Goal: Task Accomplishment & Management: Use online tool/utility

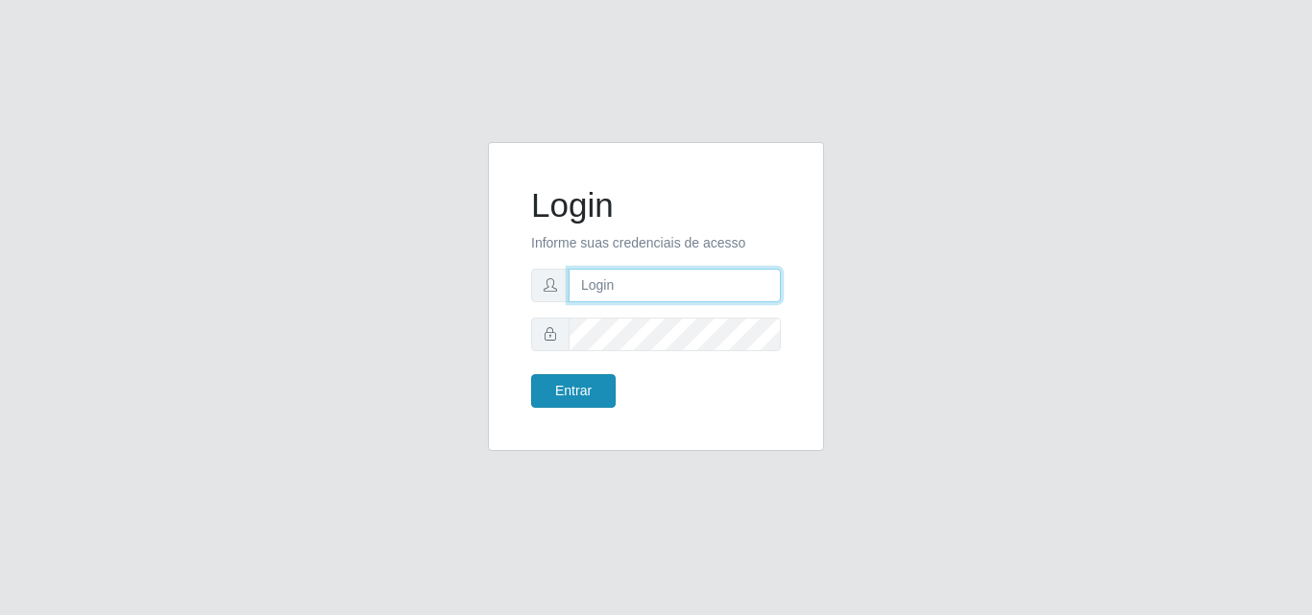
type input "[EMAIL_ADDRESS][DOMAIN_NAME]"
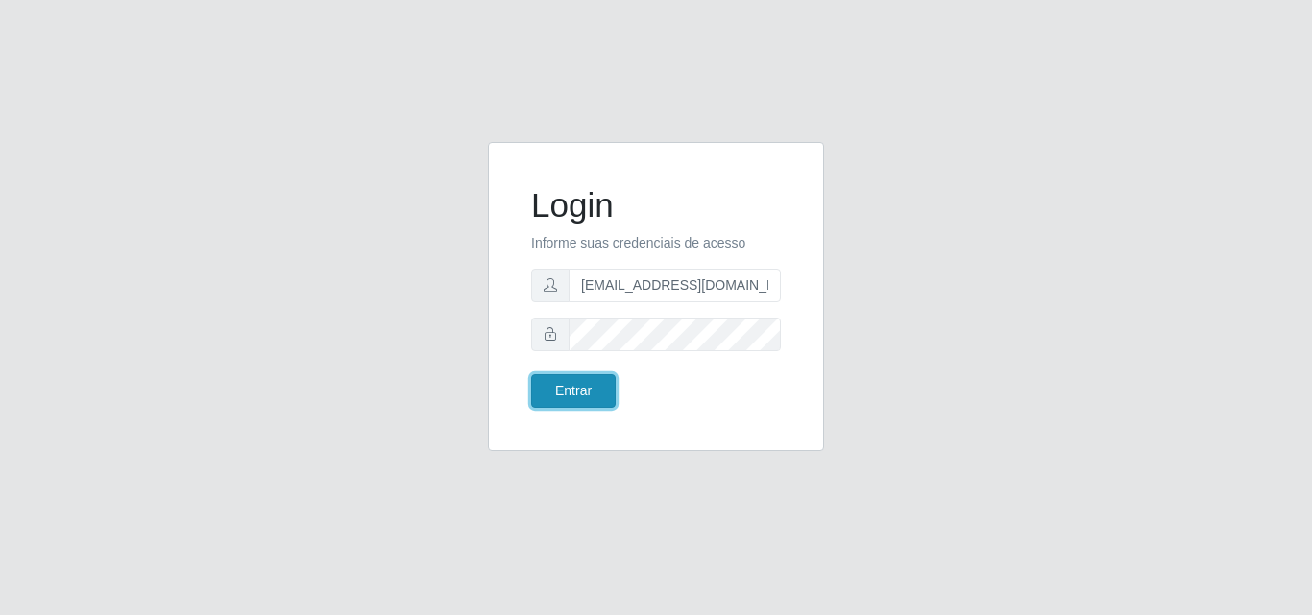
click at [569, 392] on button "Entrar" at bounding box center [573, 391] width 84 height 34
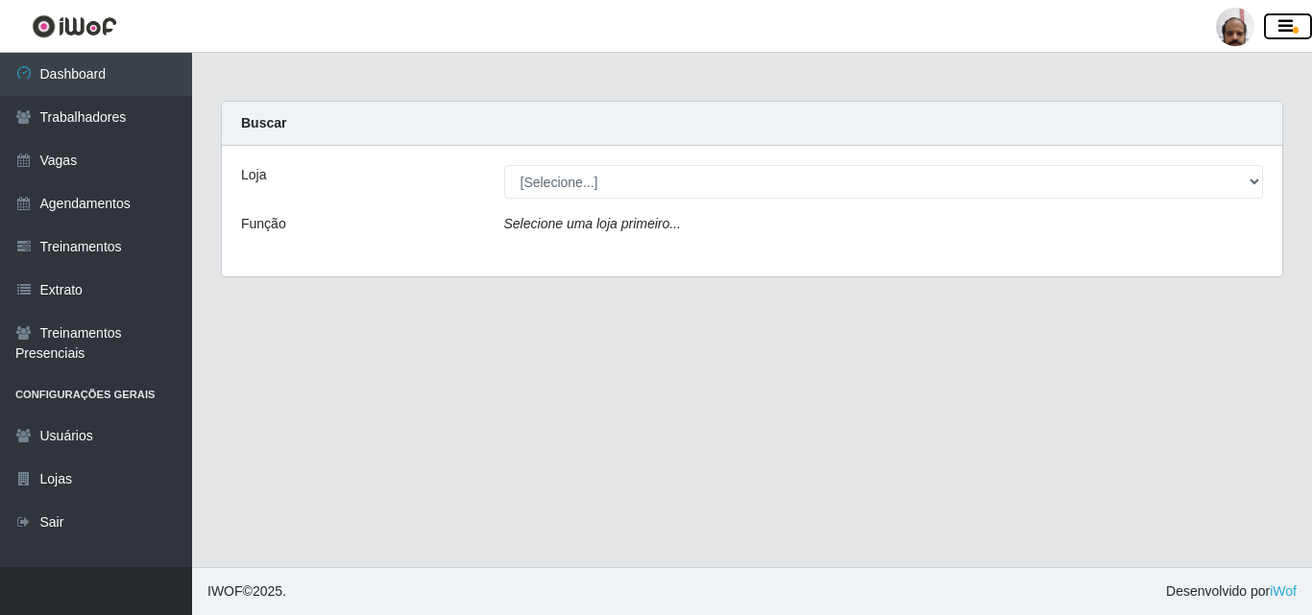
click at [1298, 19] on button "button" at bounding box center [1288, 26] width 48 height 27
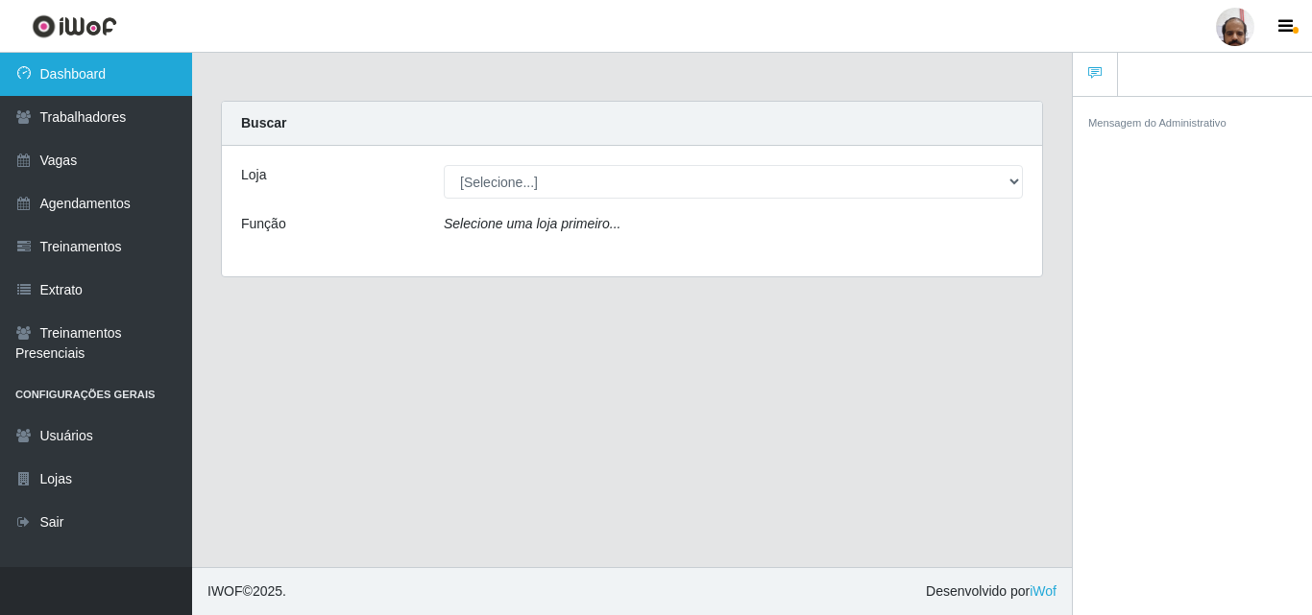
click at [82, 68] on link "Dashboard" at bounding box center [96, 74] width 192 height 43
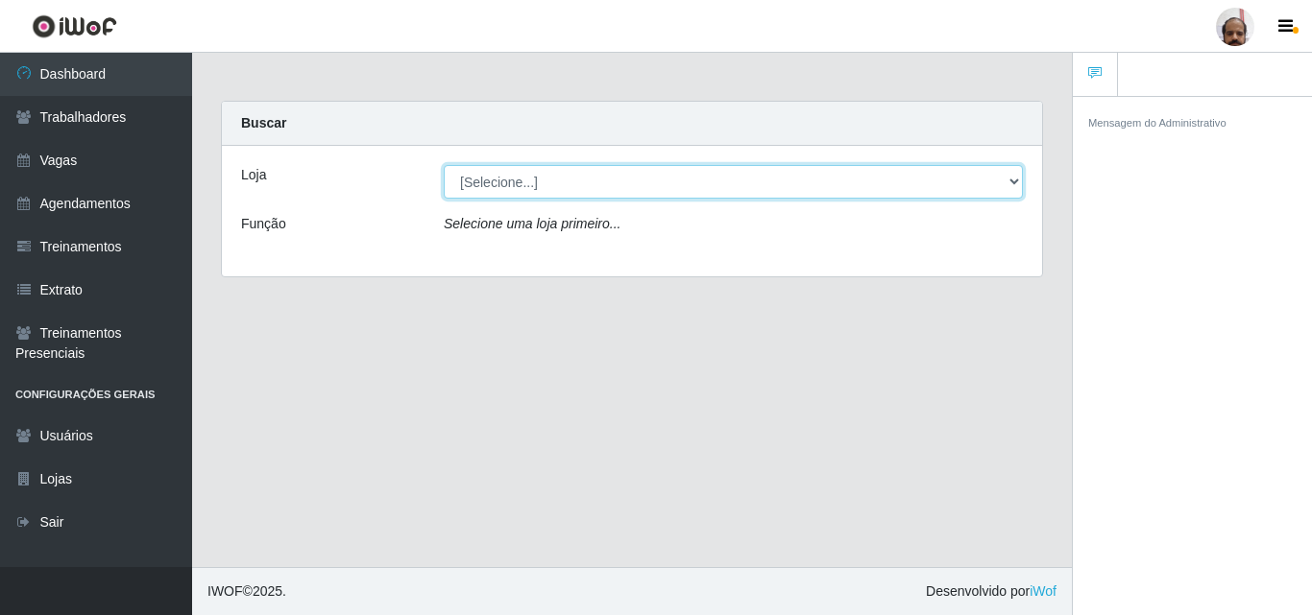
click at [802, 181] on select "[Selecione...] Mar Vermelho - Loja 05" at bounding box center [733, 182] width 579 height 34
click at [869, 193] on select "[Selecione...] Mar Vermelho - Loja 05" at bounding box center [733, 182] width 579 height 34
click at [872, 182] on select "[Selecione...] Mar Vermelho - Loja 05" at bounding box center [733, 182] width 579 height 34
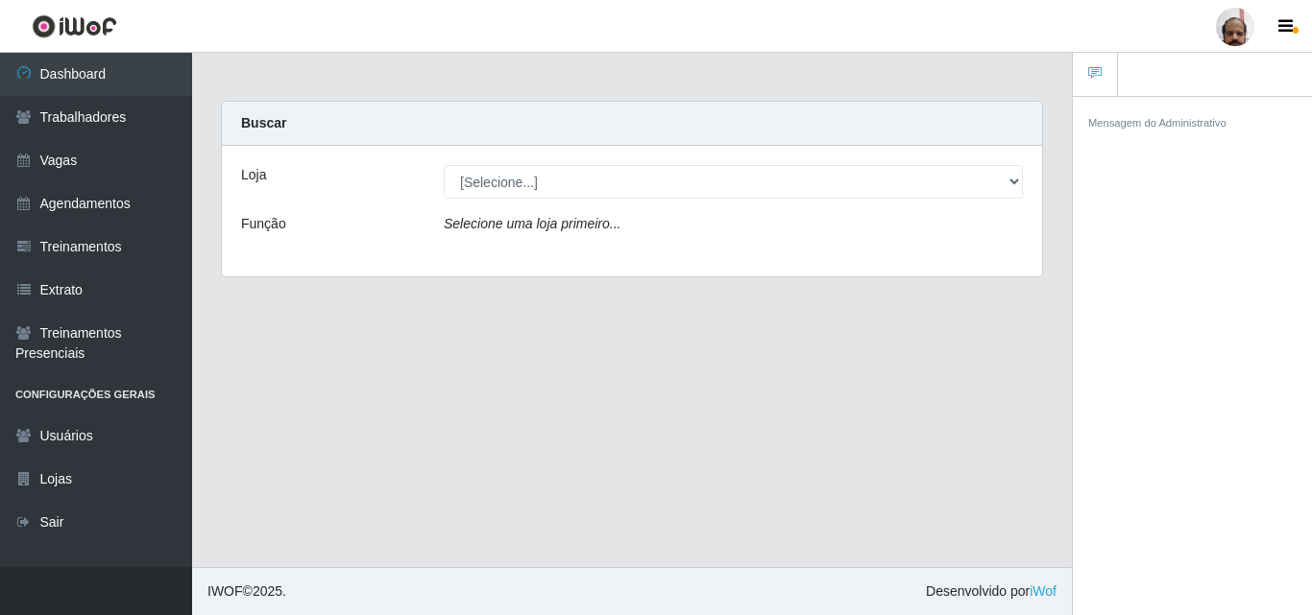
click at [997, 409] on main "Carregando... Buscar Loja [Selecione...] Mar Vermelho - Loja 05 Função Selecion…" at bounding box center [632, 310] width 880 height 515
click at [1244, 32] on div at bounding box center [1235, 27] width 38 height 38
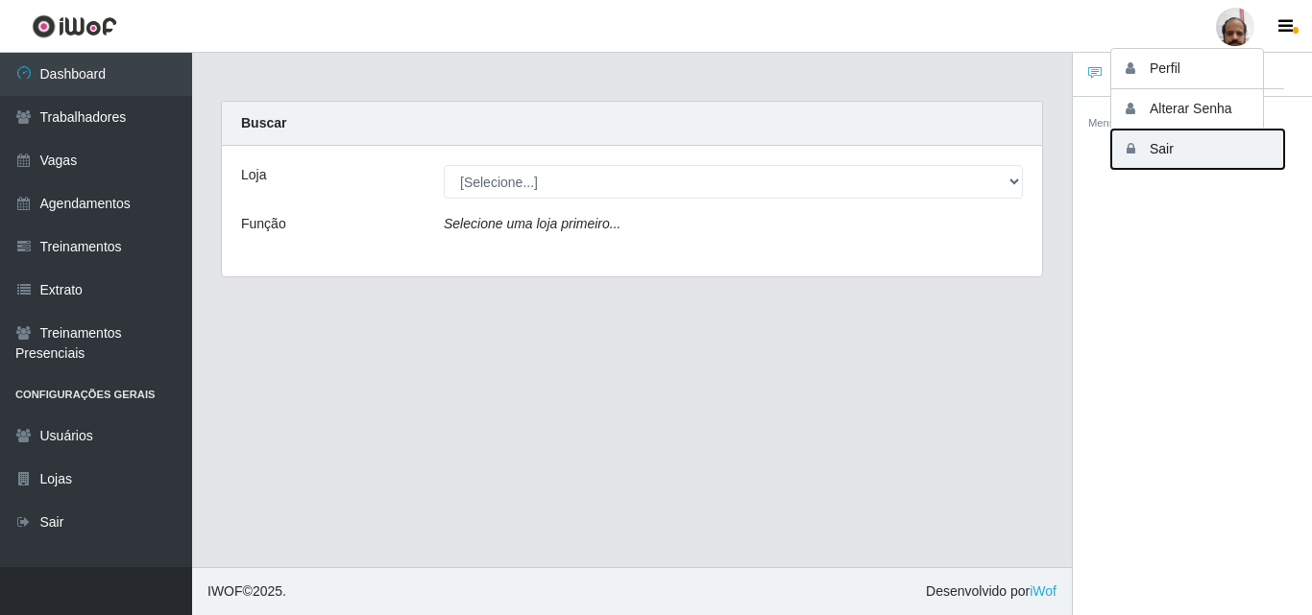
click at [1169, 146] on button "Sair" at bounding box center [1197, 149] width 173 height 39
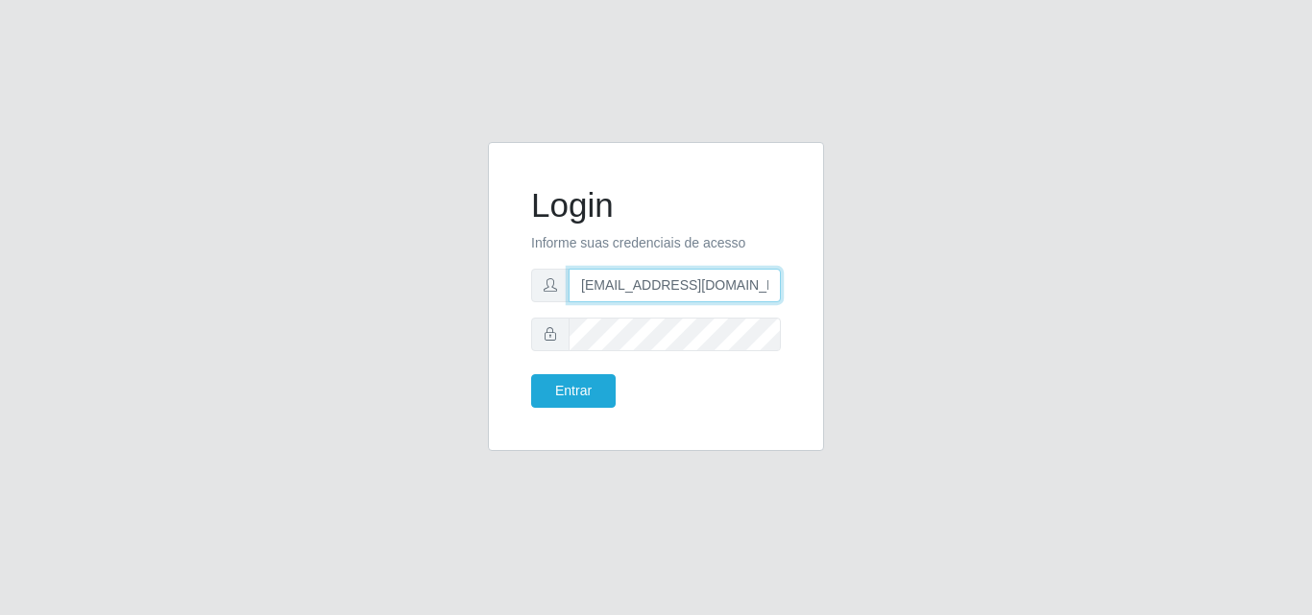
click at [664, 282] on input "[EMAIL_ADDRESS][DOMAIN_NAME]" at bounding box center [674, 286] width 212 height 34
type input "[EMAIL_ADDRESS][DOMAIN_NAME]"
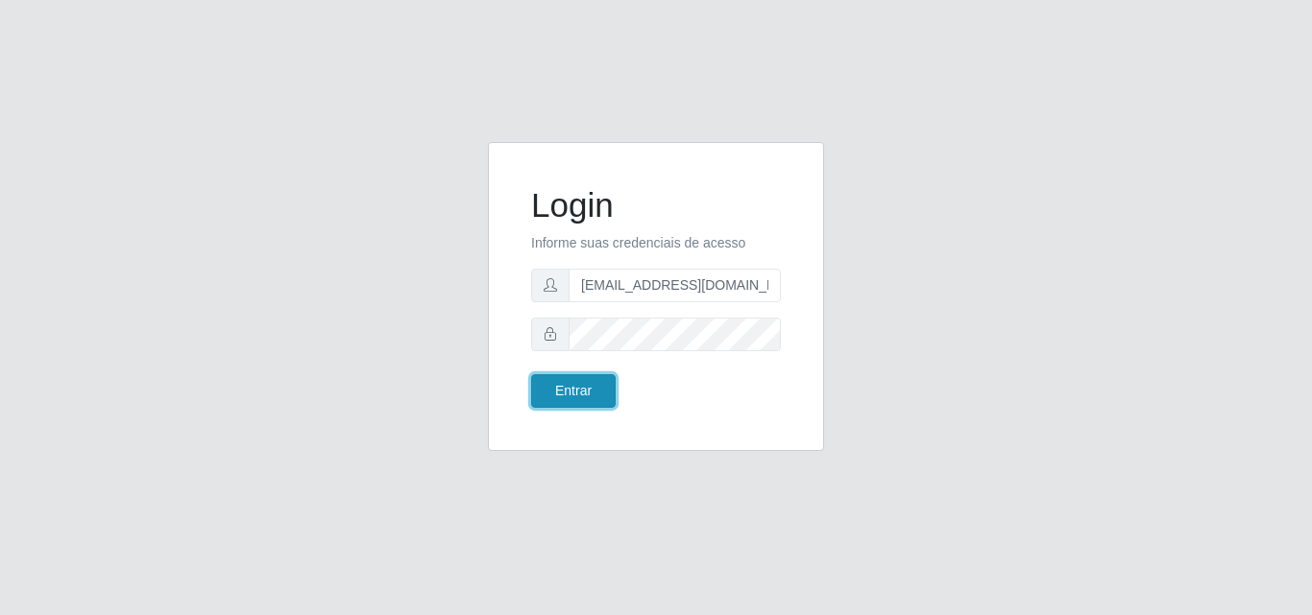
click at [580, 396] on button "Entrar" at bounding box center [573, 391] width 84 height 34
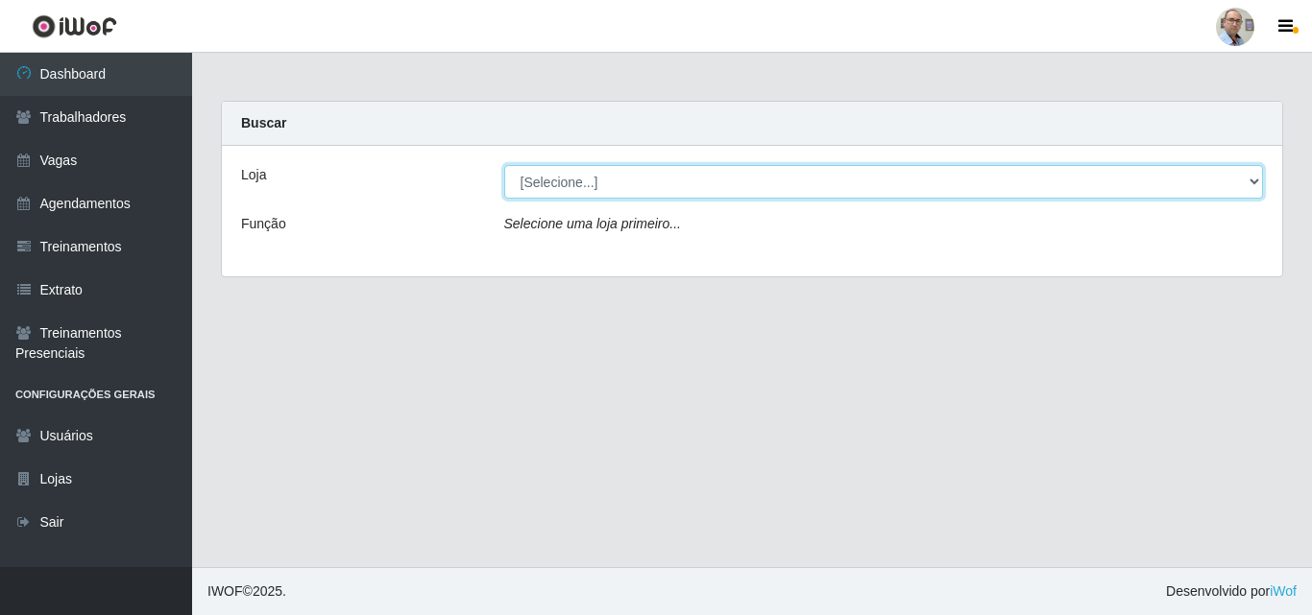
click at [581, 197] on select "[Selecione...] Mar Vermelho - Loja 04" at bounding box center [883, 182] width 759 height 34
select select "251"
click at [504, 165] on select "[Selecione...] Mar Vermelho - Loja 04" at bounding box center [883, 182] width 759 height 34
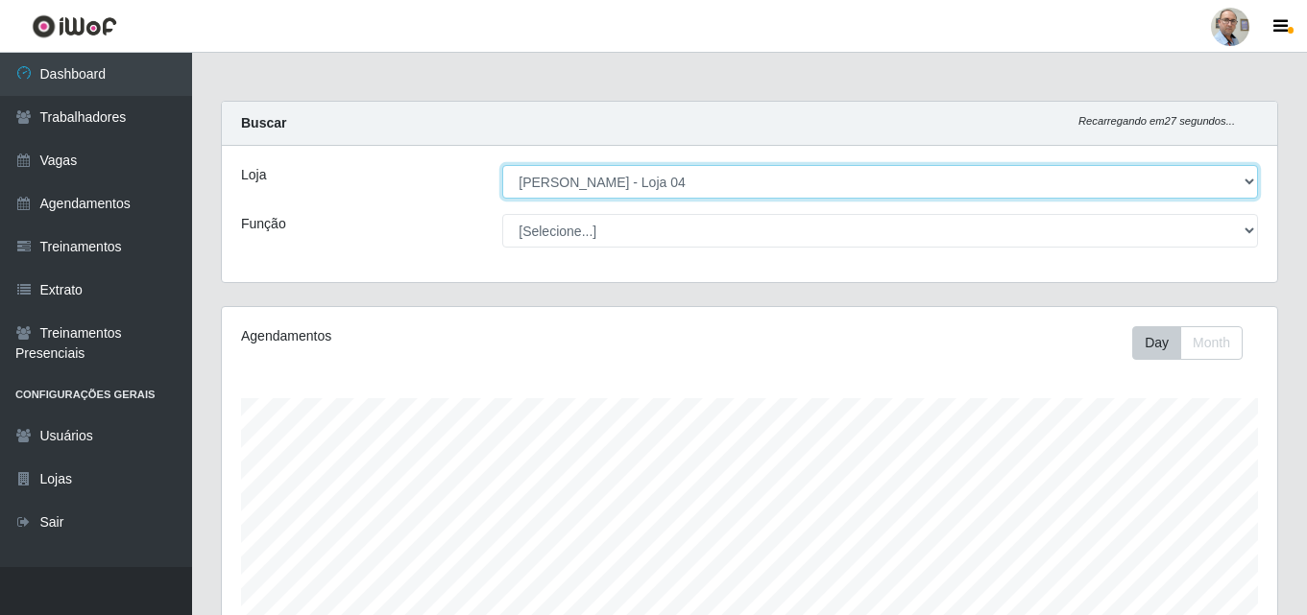
scroll to position [398, 1055]
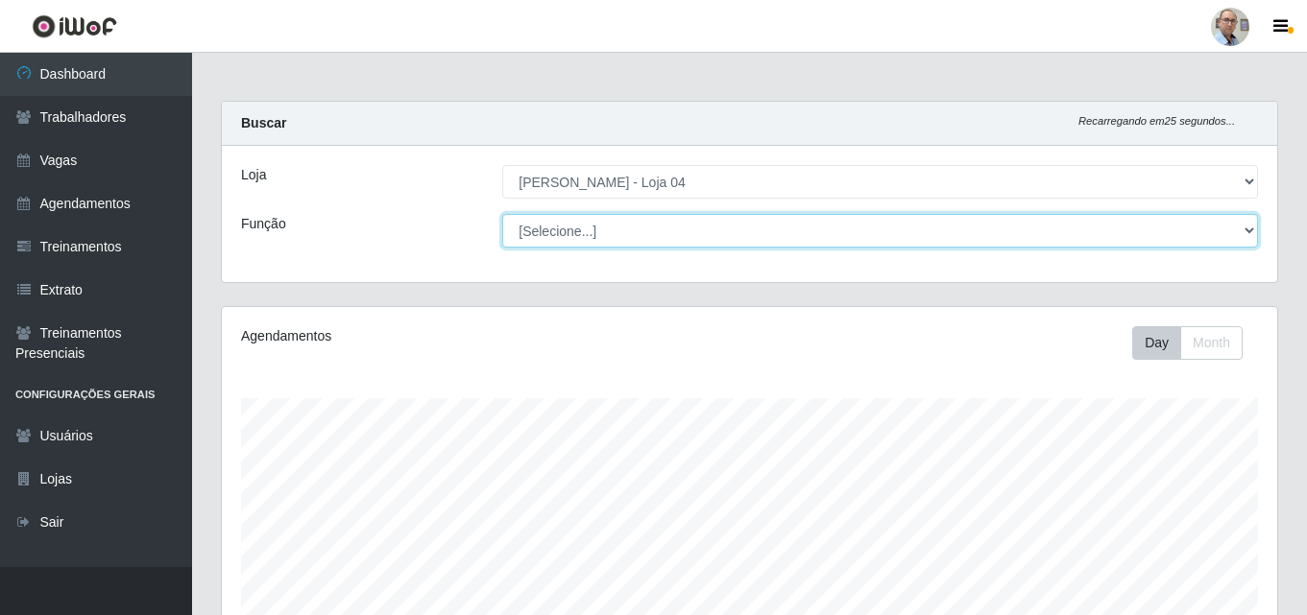
click at [661, 236] on select "[Selecione...] ASG ASG + ASG ++ Auxiliar de Depósito Auxiliar de Depósito + Aux…" at bounding box center [880, 231] width 756 height 34
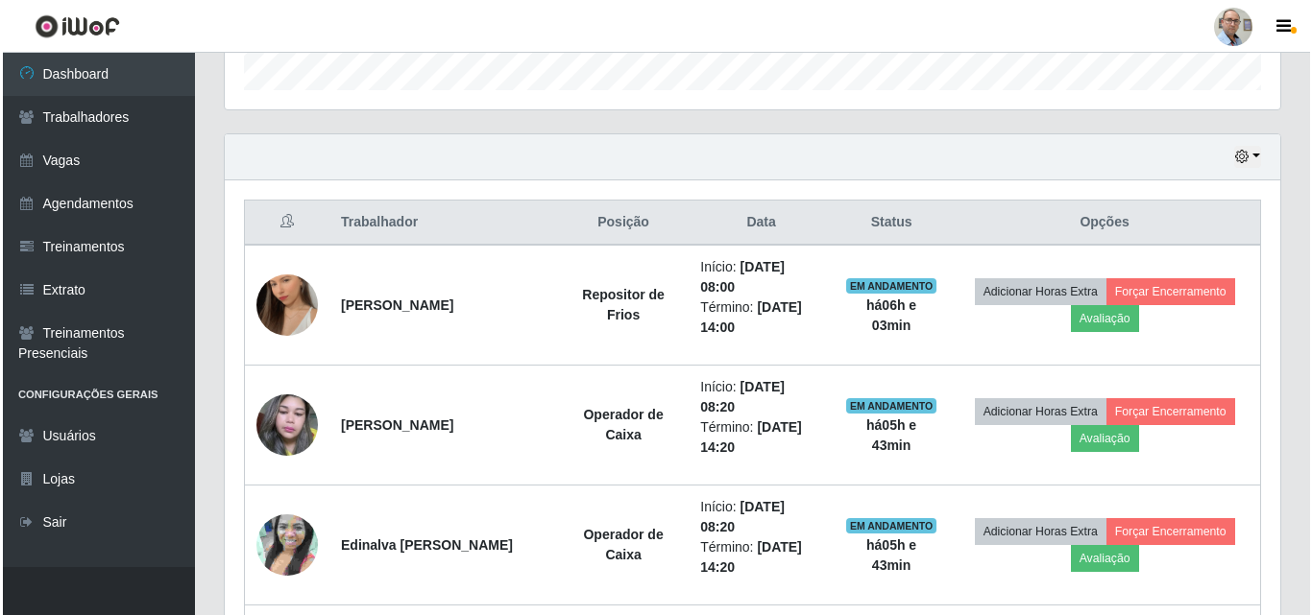
scroll to position [576, 0]
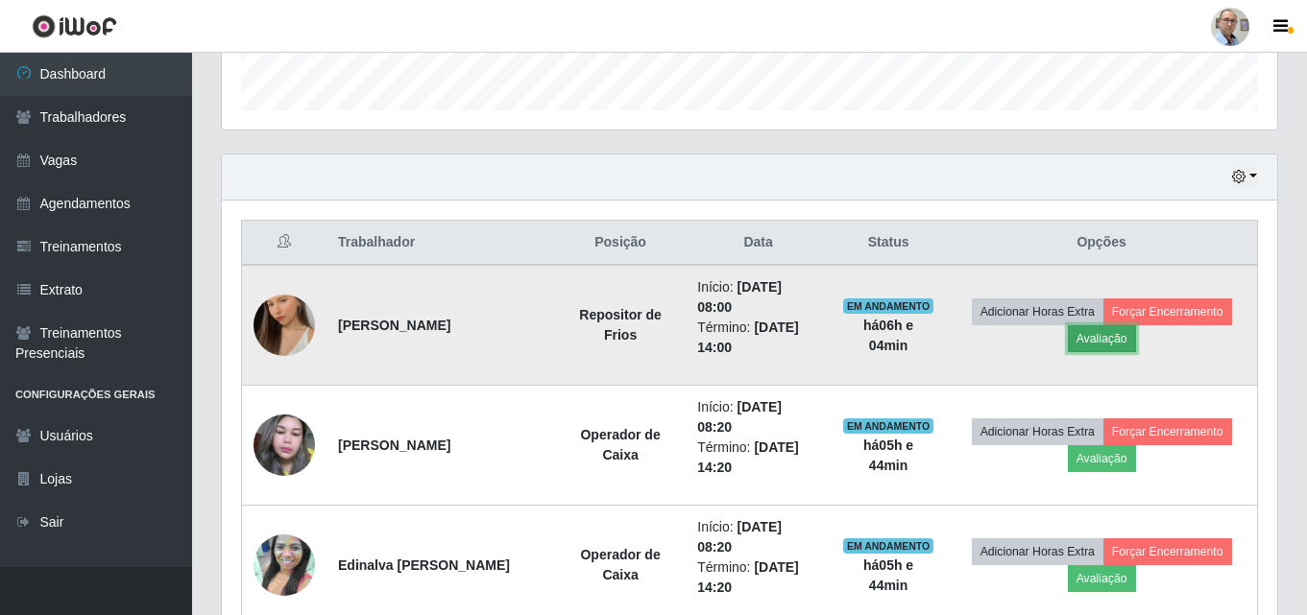
click at [1094, 340] on button "Avaliação" at bounding box center [1102, 338] width 68 height 27
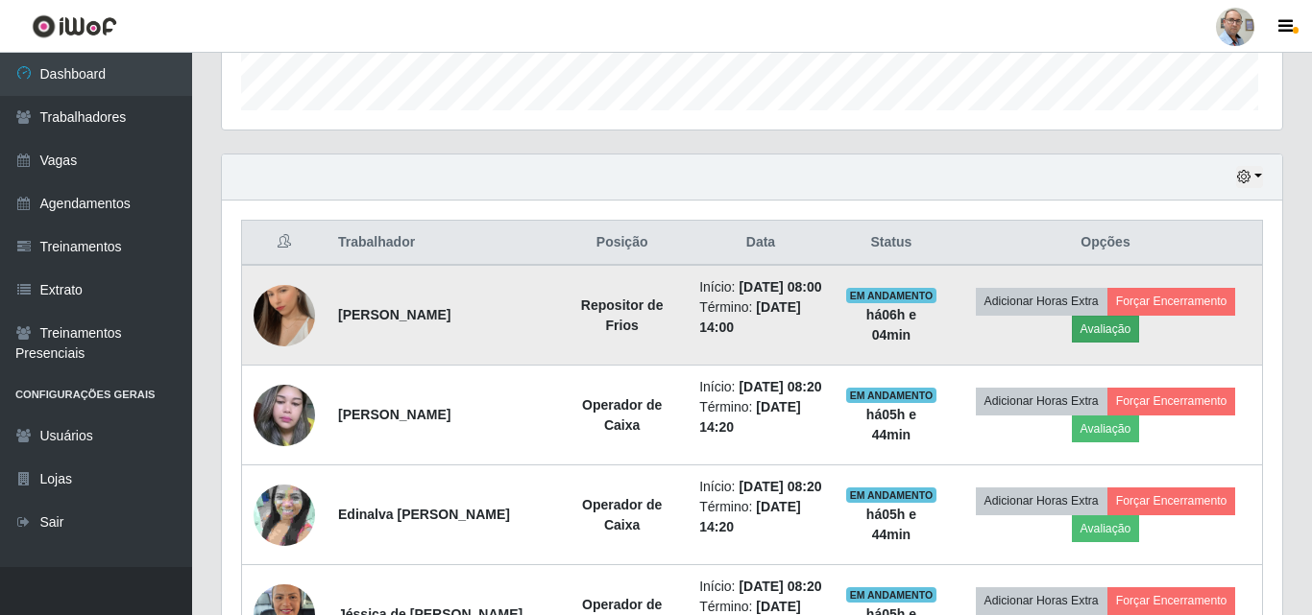
scroll to position [398, 1046]
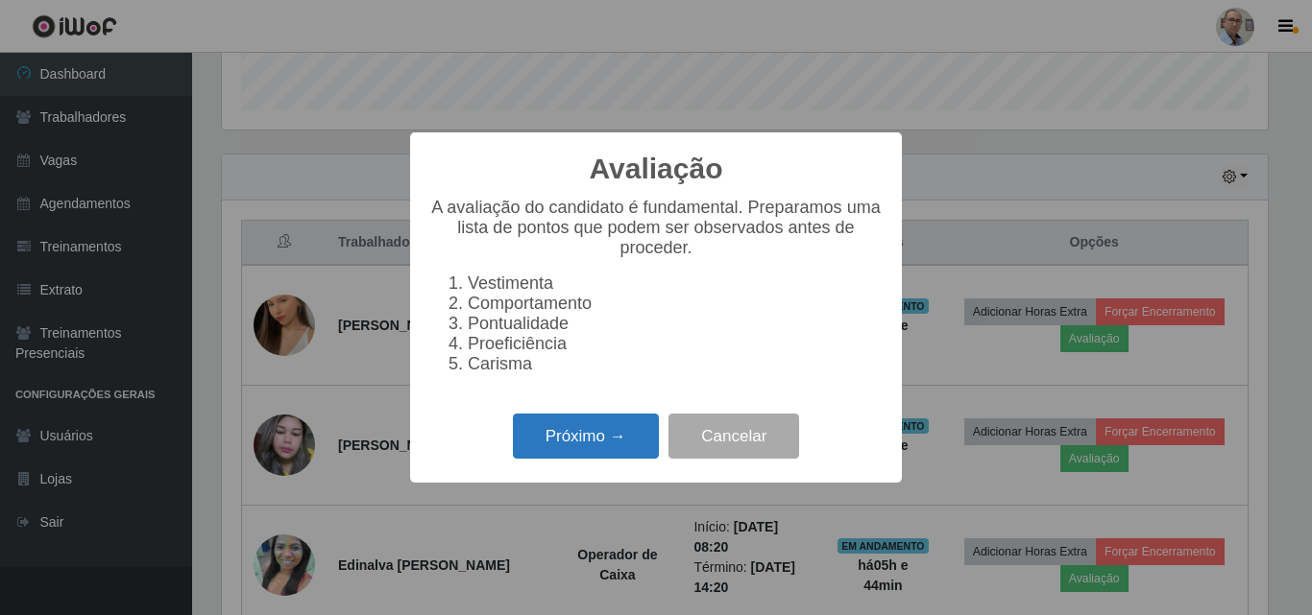
click at [630, 429] on button "Próximo →" at bounding box center [586, 436] width 146 height 45
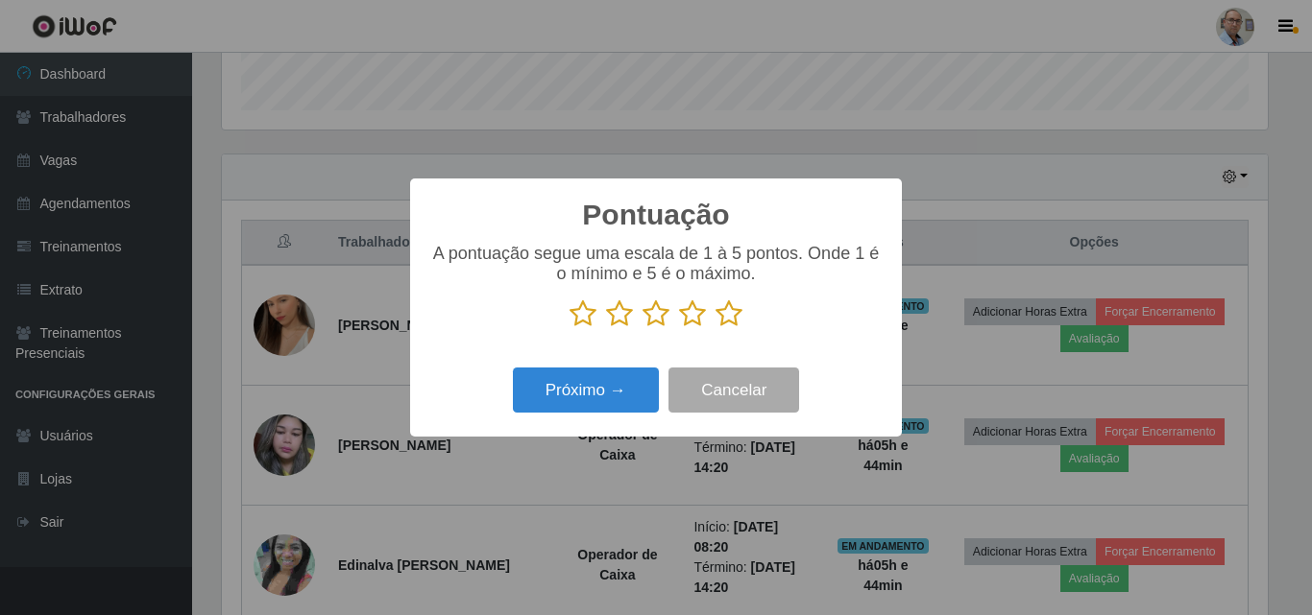
scroll to position [959762, 959115]
click at [730, 315] on icon at bounding box center [728, 314] width 27 height 29
click at [715, 328] on input "radio" at bounding box center [715, 328] width 0 height 0
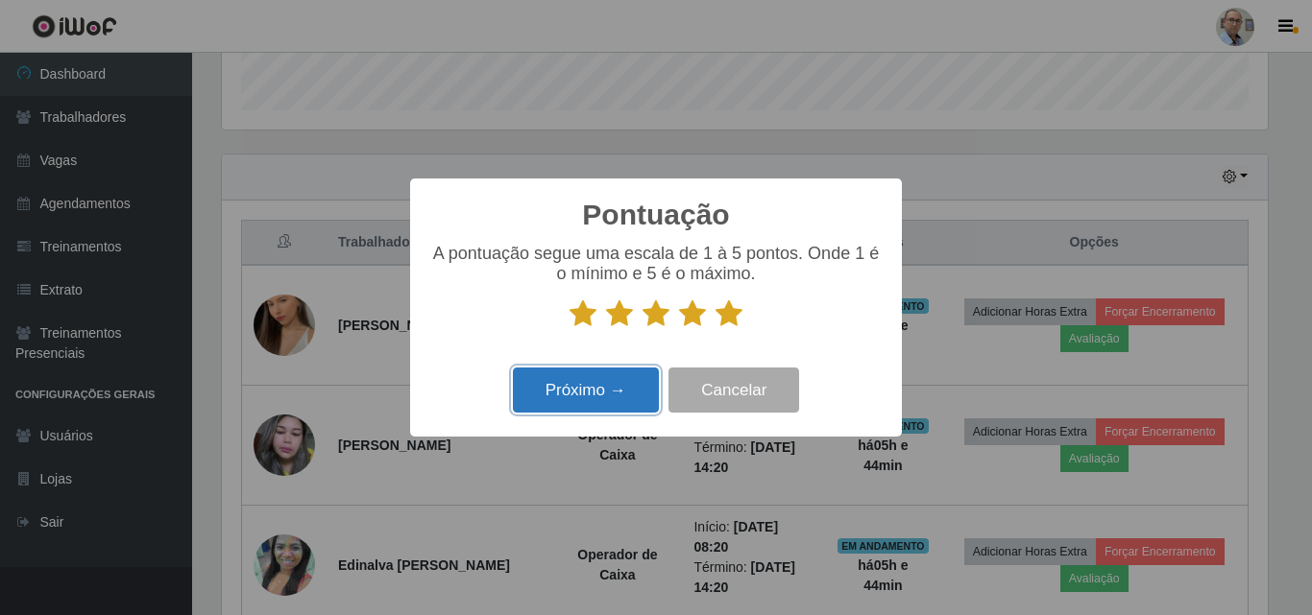
click at [627, 390] on button "Próximo →" at bounding box center [586, 390] width 146 height 45
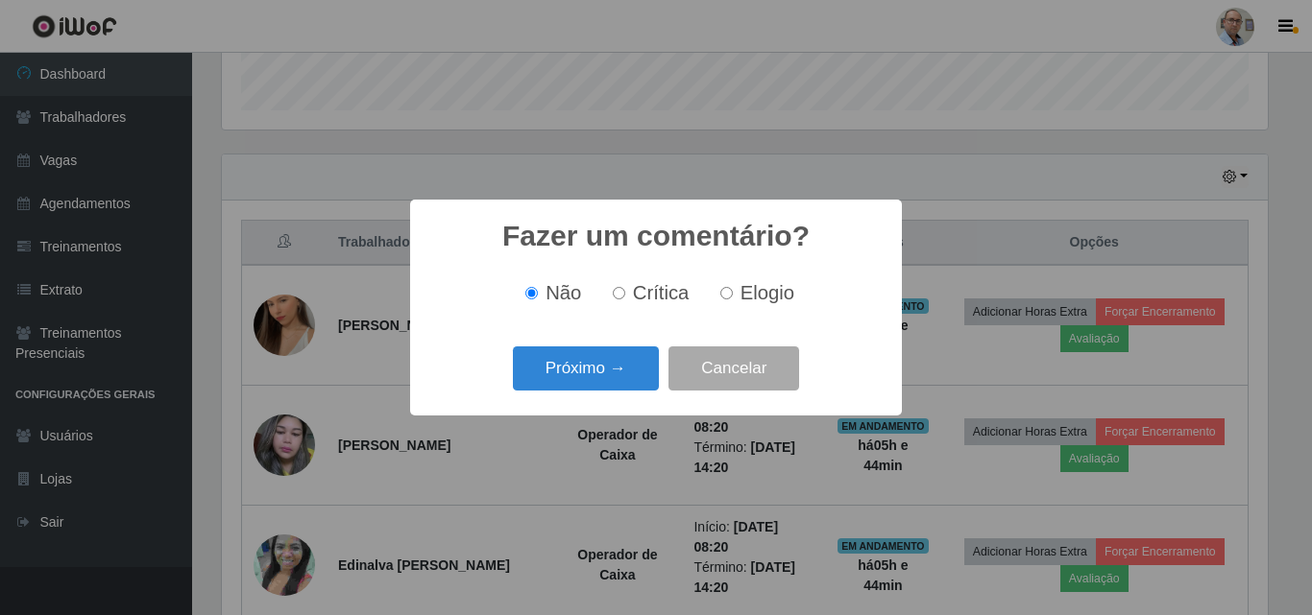
click at [627, 390] on button "Próximo →" at bounding box center [586, 369] width 146 height 45
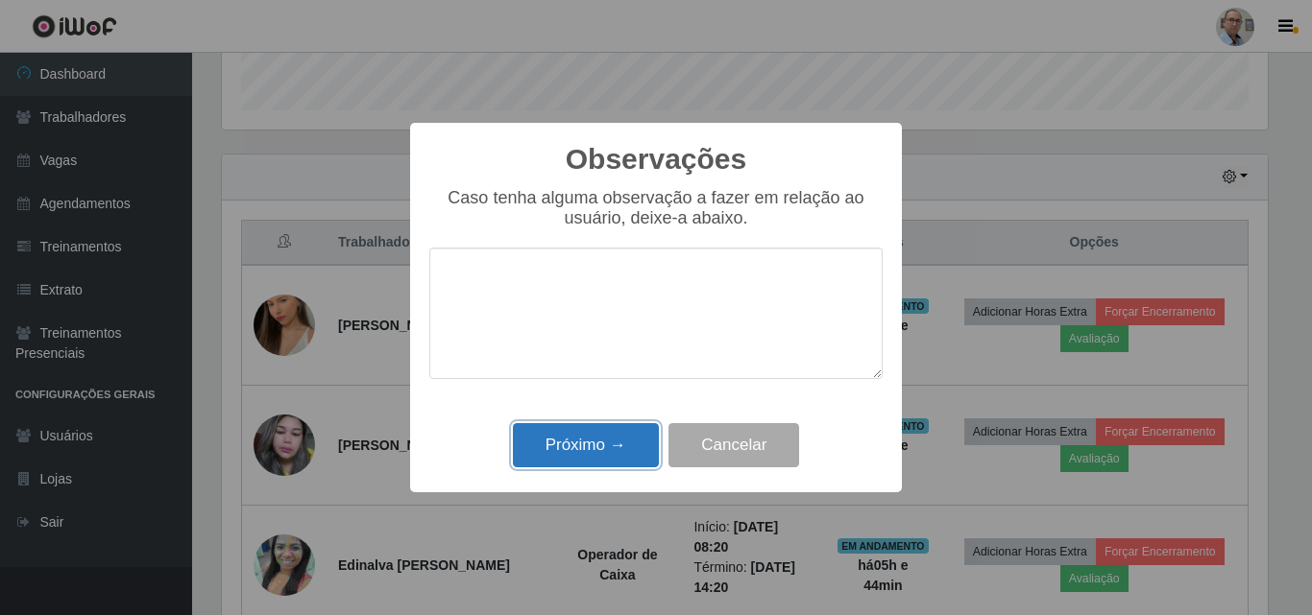
click at [606, 441] on button "Próximo →" at bounding box center [586, 445] width 146 height 45
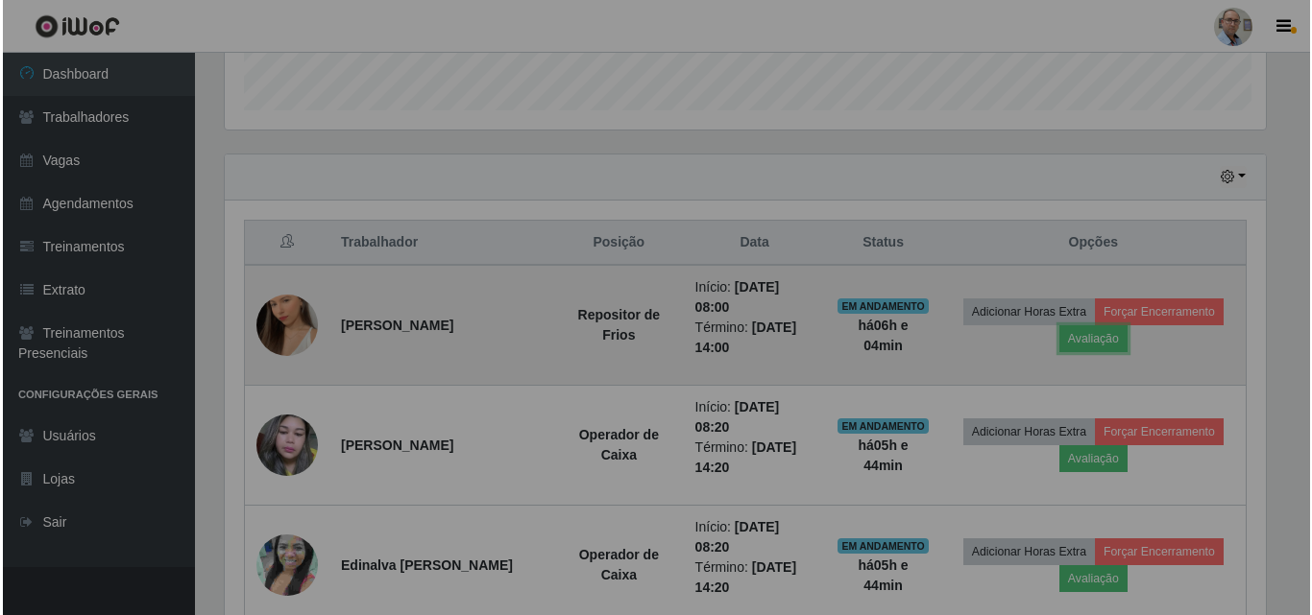
scroll to position [398, 1055]
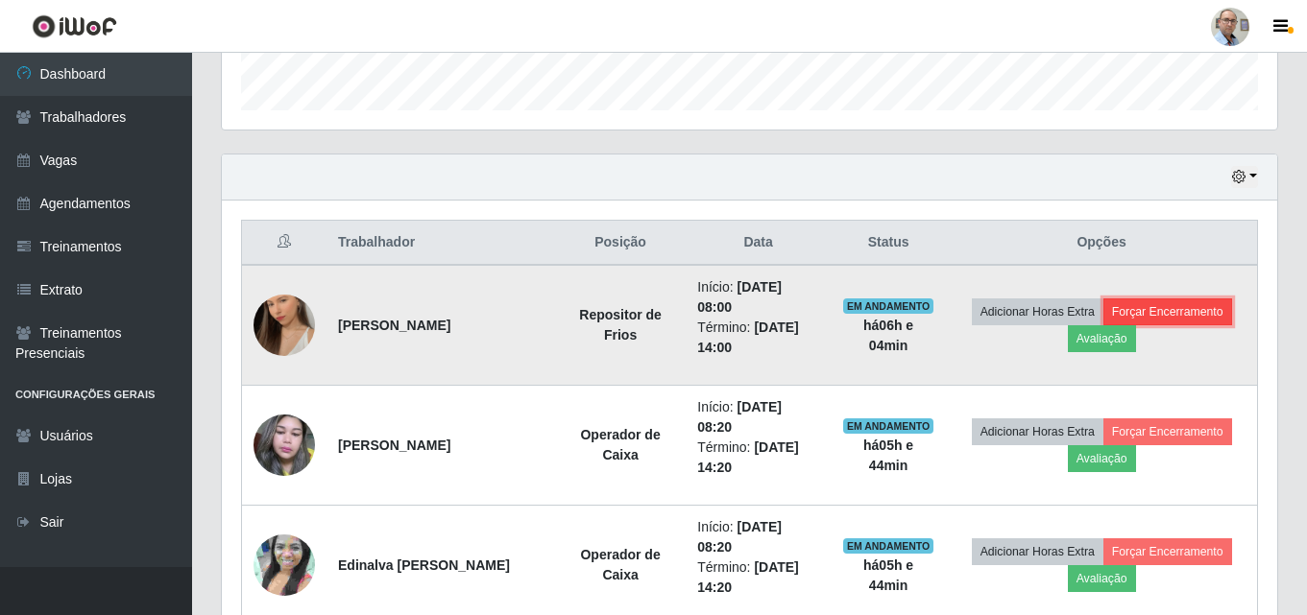
click at [1134, 315] on button "Forçar Encerramento" at bounding box center [1167, 312] width 129 height 27
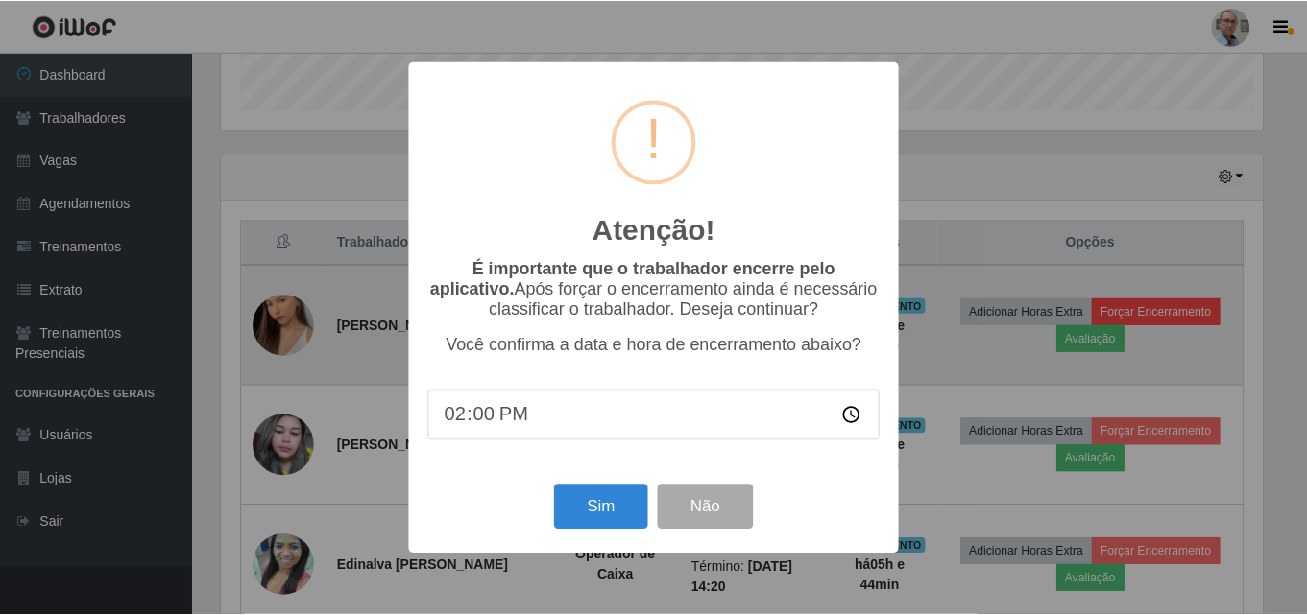
scroll to position [398, 1046]
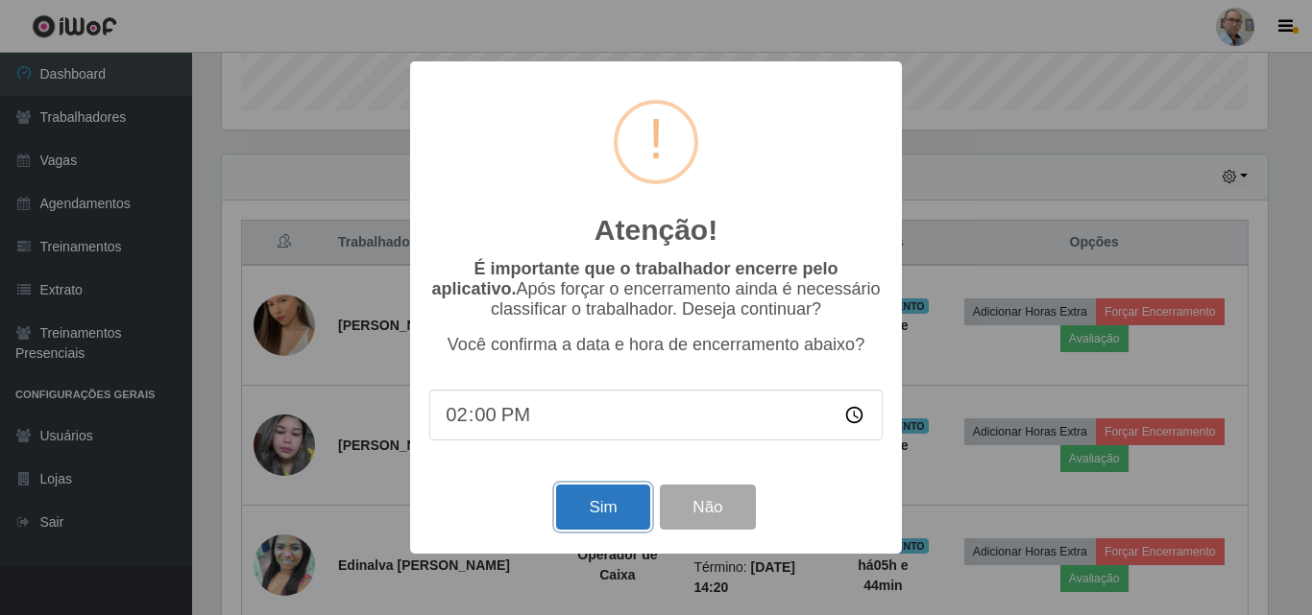
click at [598, 502] on button "Sim" at bounding box center [602, 507] width 93 height 45
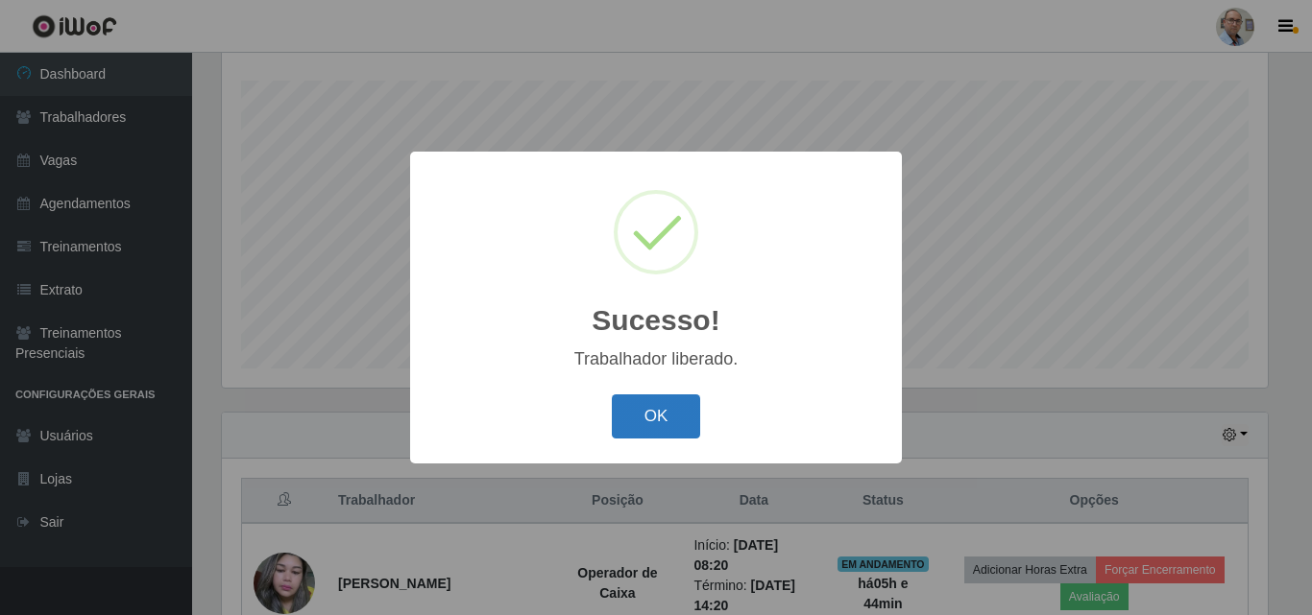
click at [679, 412] on button "OK" at bounding box center [656, 417] width 89 height 45
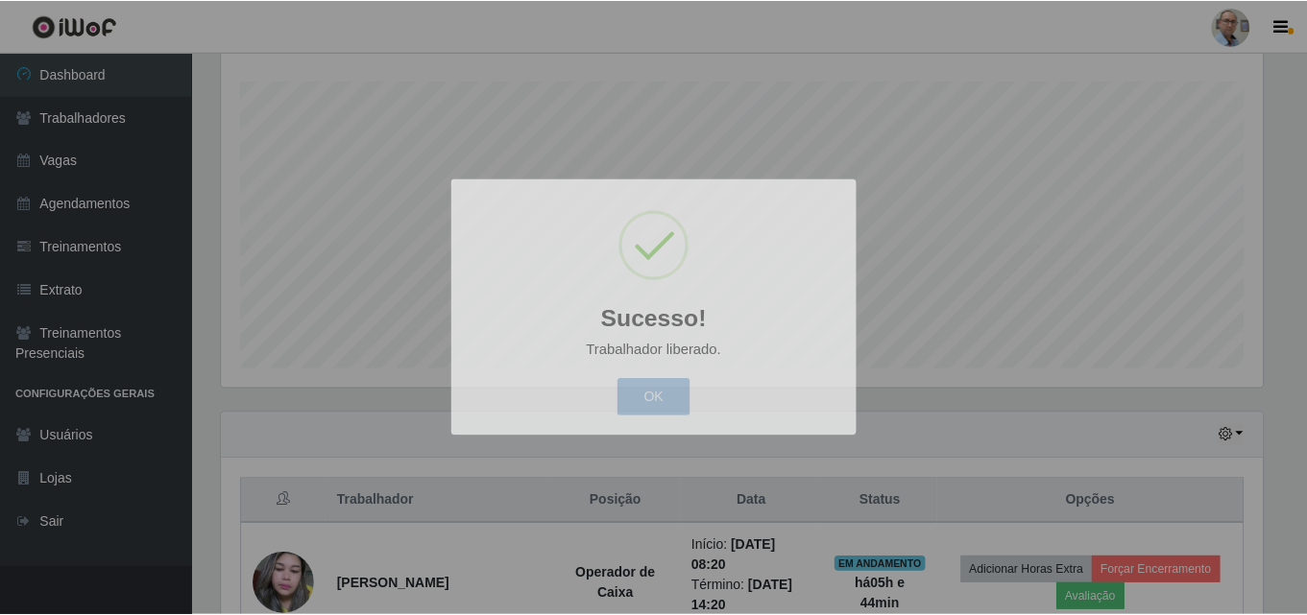
scroll to position [398, 1055]
